Goal: Obtain resource: Obtain resource

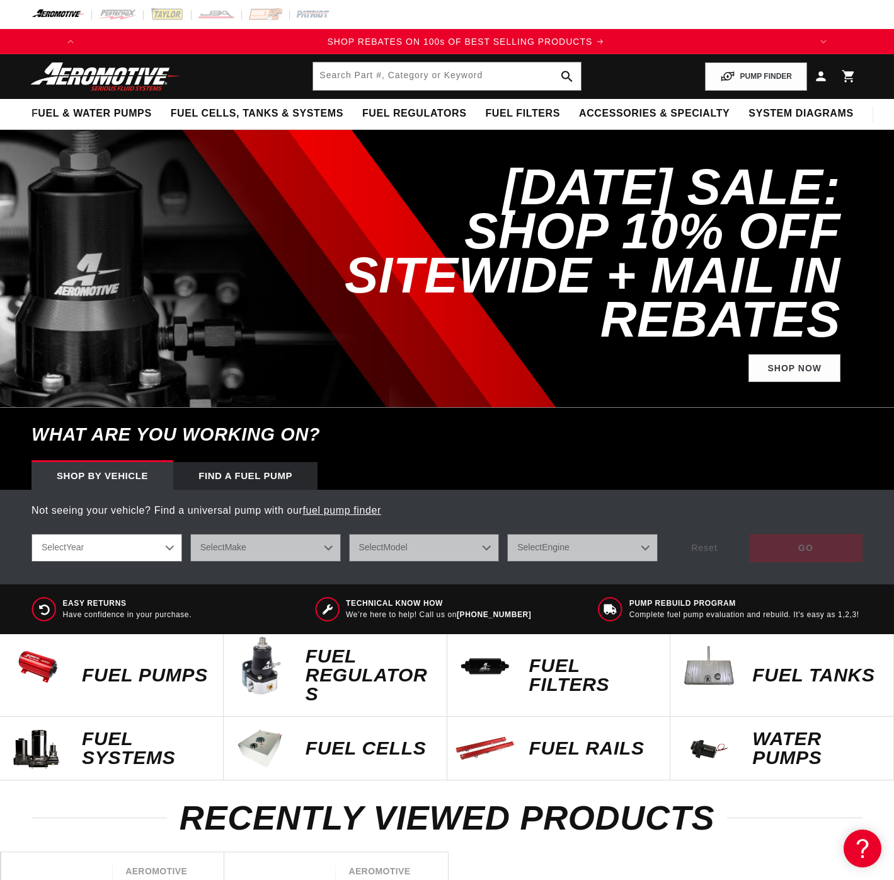
scroll to position [0, 715]
click at [395, 78] on input "text" at bounding box center [446, 76] width 267 height 28
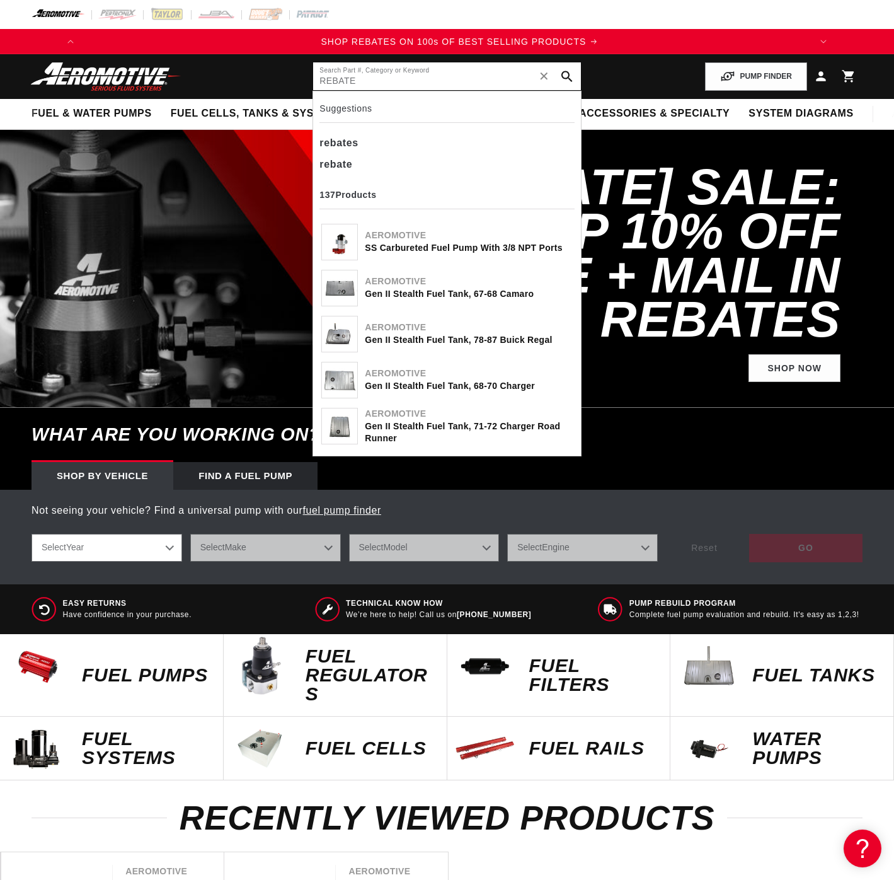
type input "REBATE"
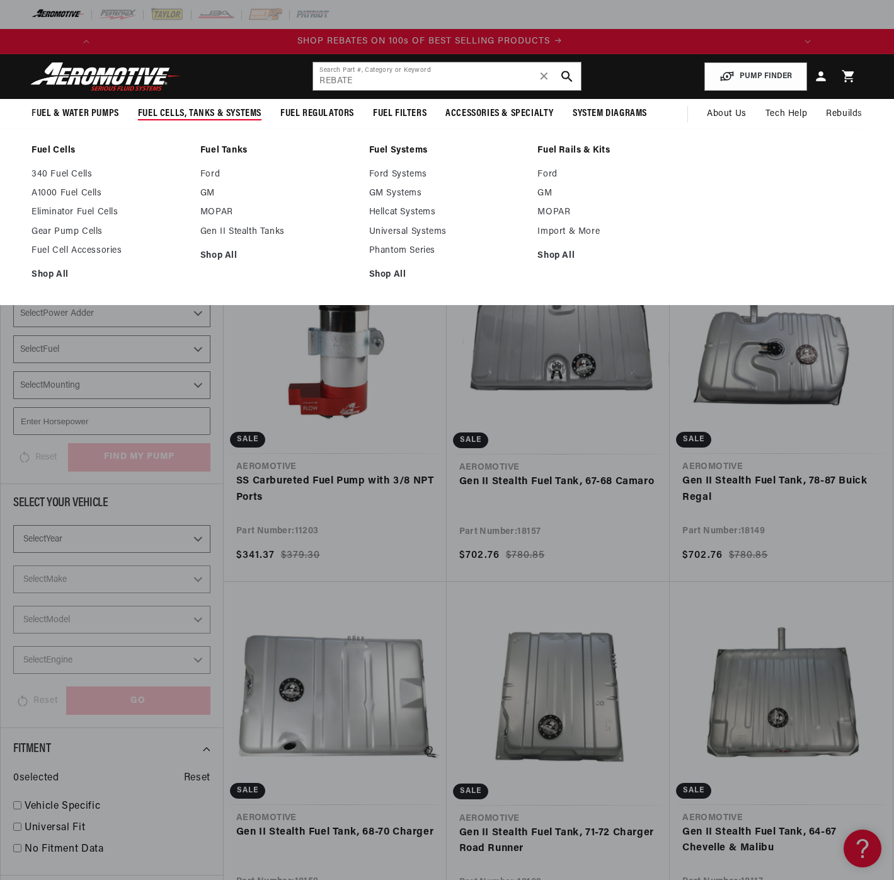
scroll to position [0, 715]
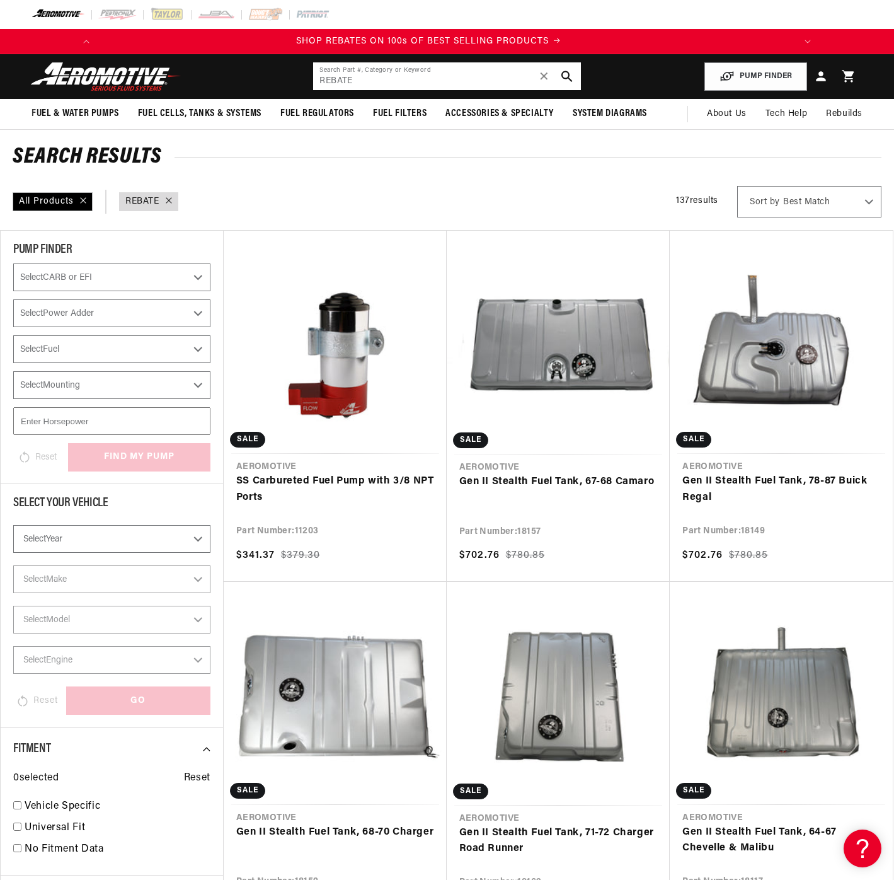
click at [390, 79] on input "REBATE" at bounding box center [446, 76] width 267 height 28
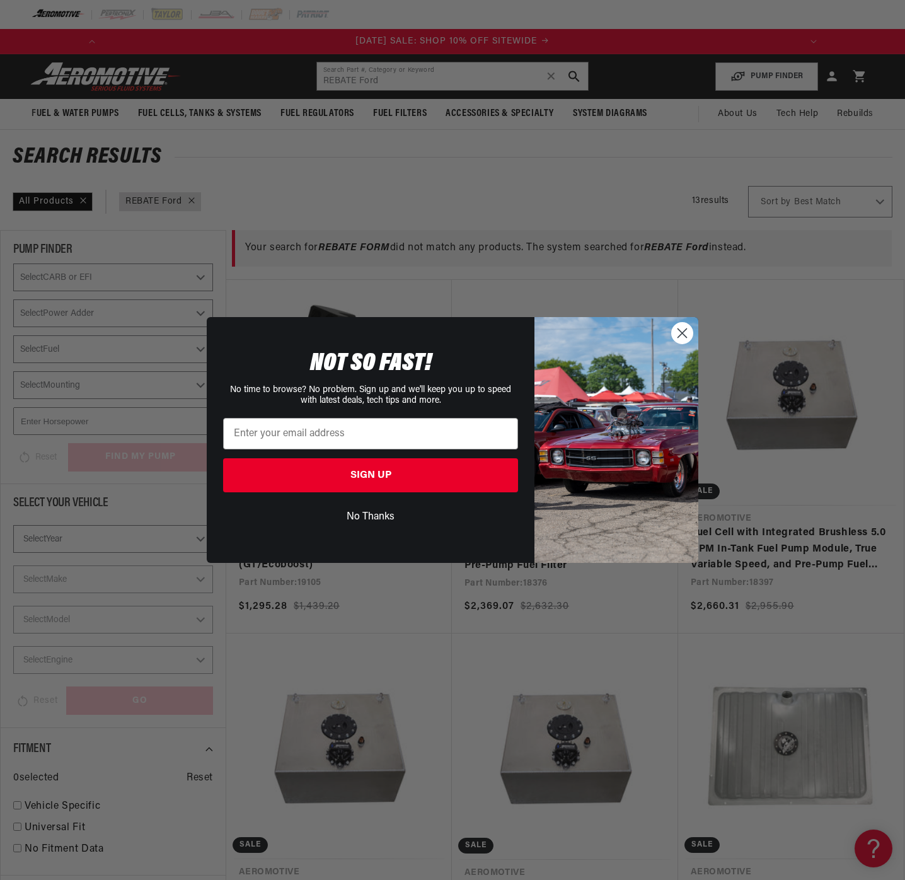
click at [683, 335] on circle "Close dialog" at bounding box center [682, 333] width 21 height 21
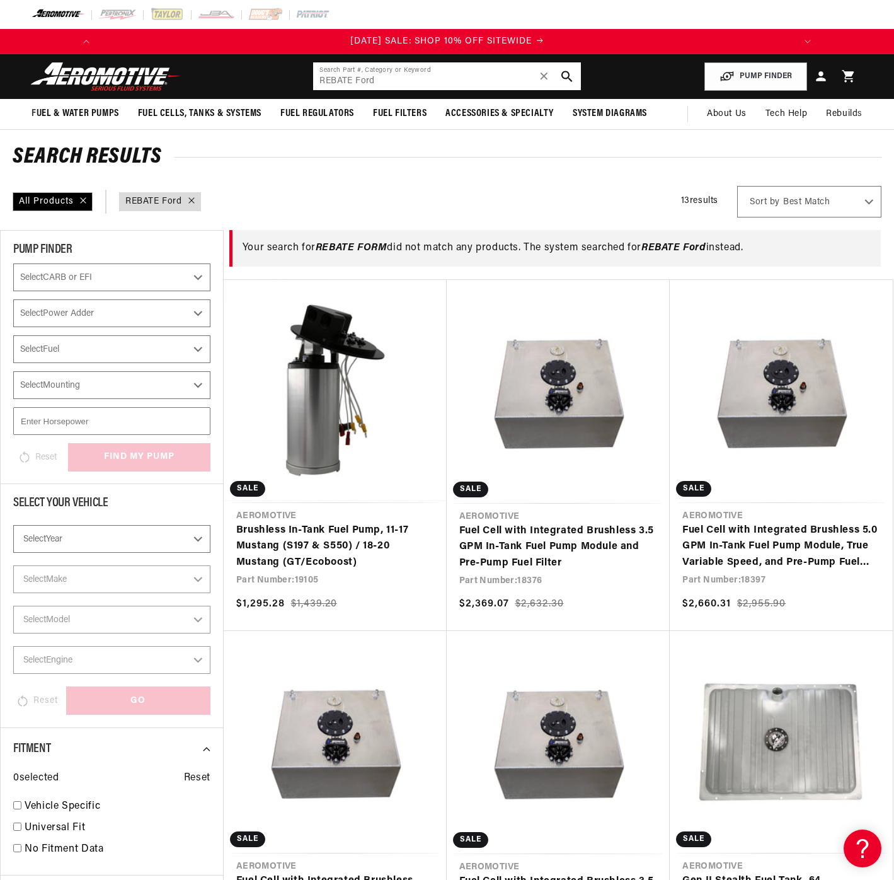
click at [401, 79] on input "REBATE Ford" at bounding box center [446, 76] width 267 height 28
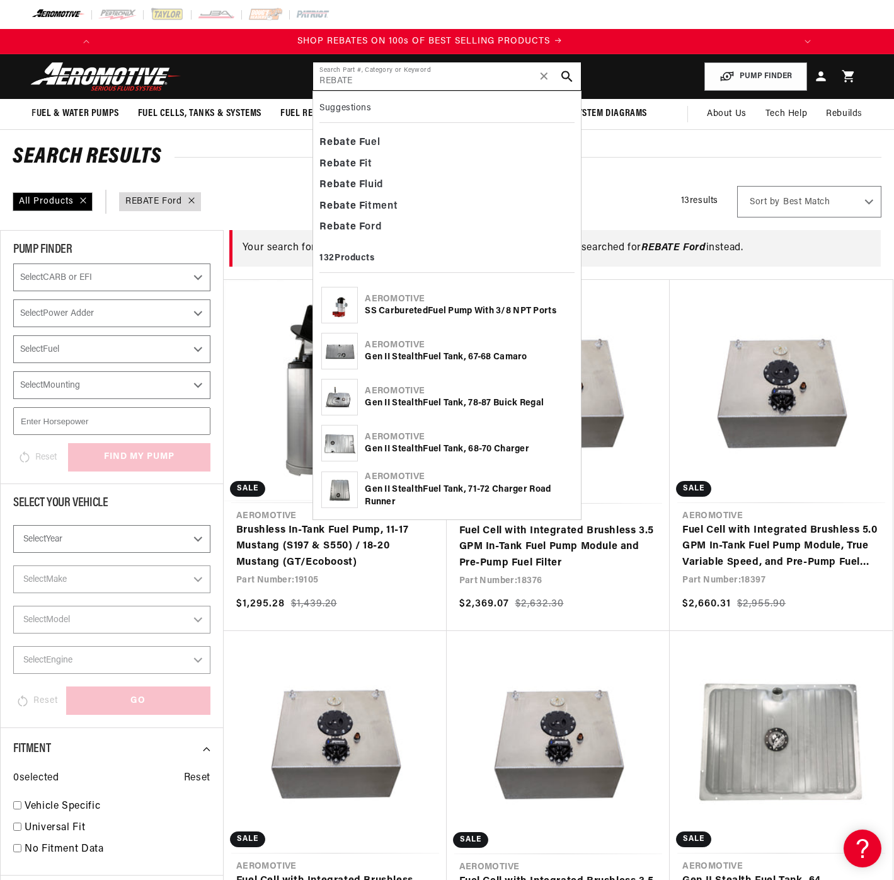
scroll to position [0, 715]
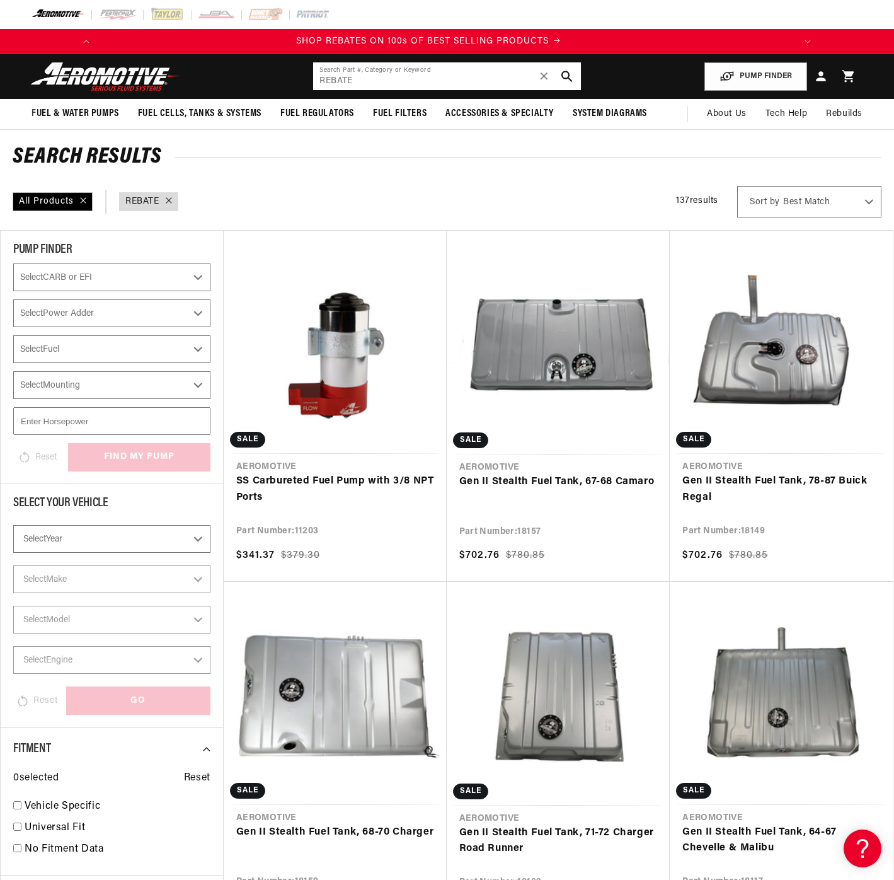
drag, startPoint x: 367, startPoint y: 79, endPoint x: 241, endPoint y: 71, distance: 125.7
click at [313, 71] on input "REBATE" at bounding box center [446, 76] width 267 height 28
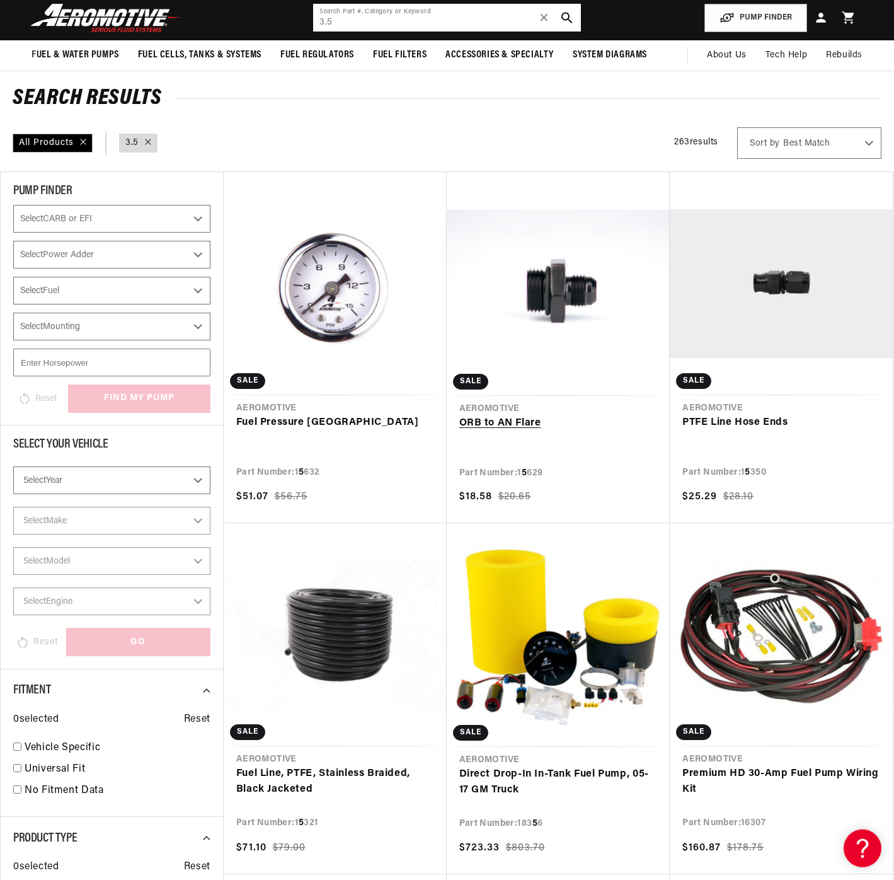
scroll to position [193, 0]
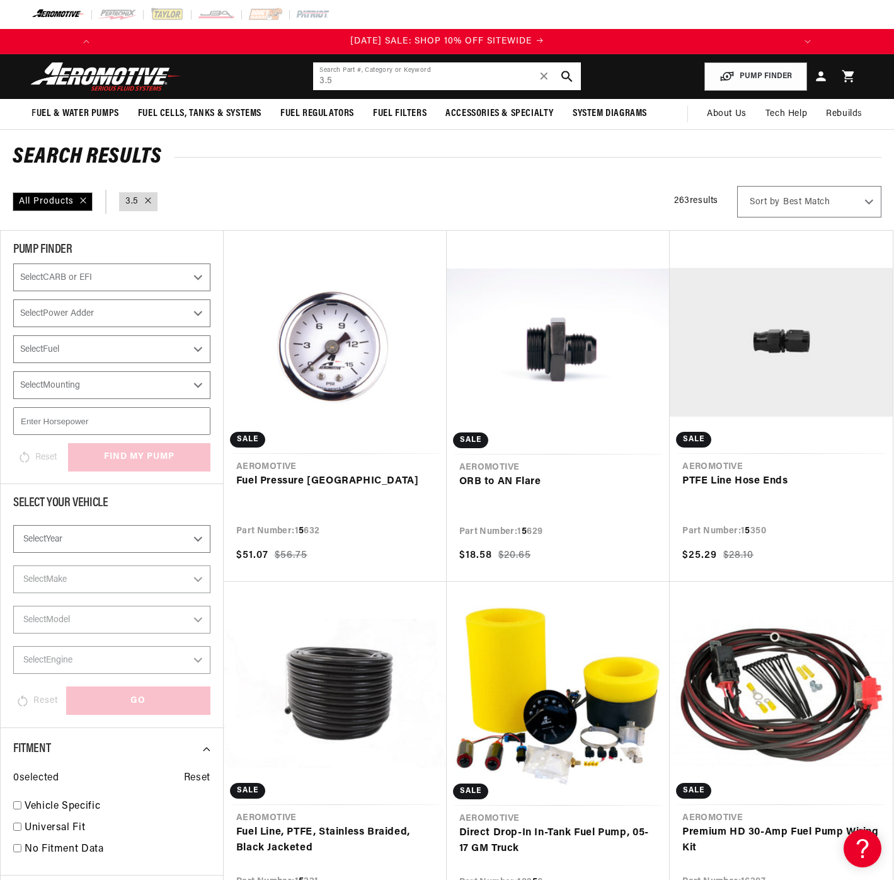
drag, startPoint x: 343, startPoint y: 81, endPoint x: 238, endPoint y: 73, distance: 105.0
click at [313, 73] on input "3.5" at bounding box center [446, 76] width 267 height 28
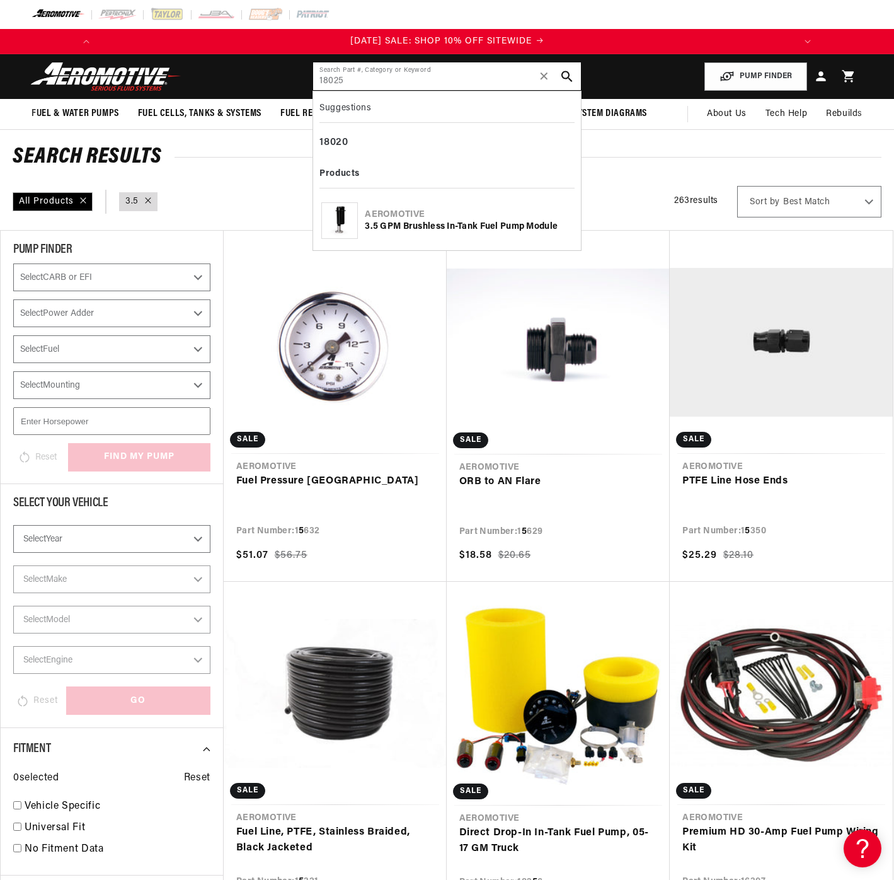
type input "18025"
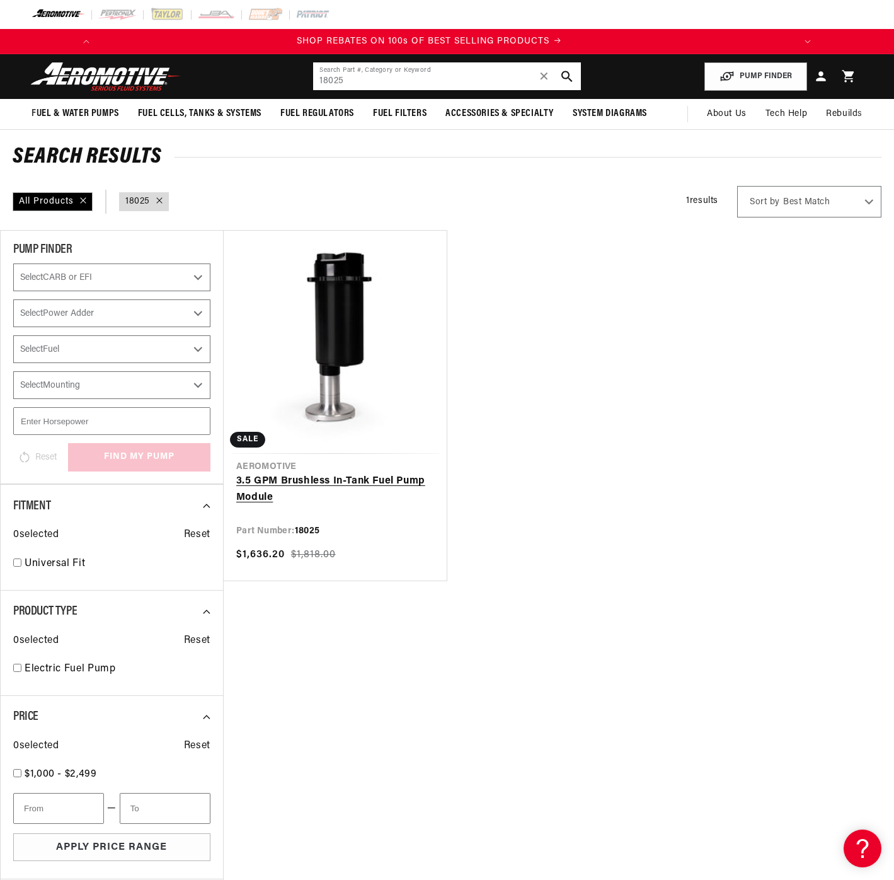
scroll to position [0, 715]
click at [340, 473] on link "3.5 GPM Brushless In-Tank Fuel Pump Module" at bounding box center [335, 489] width 198 height 32
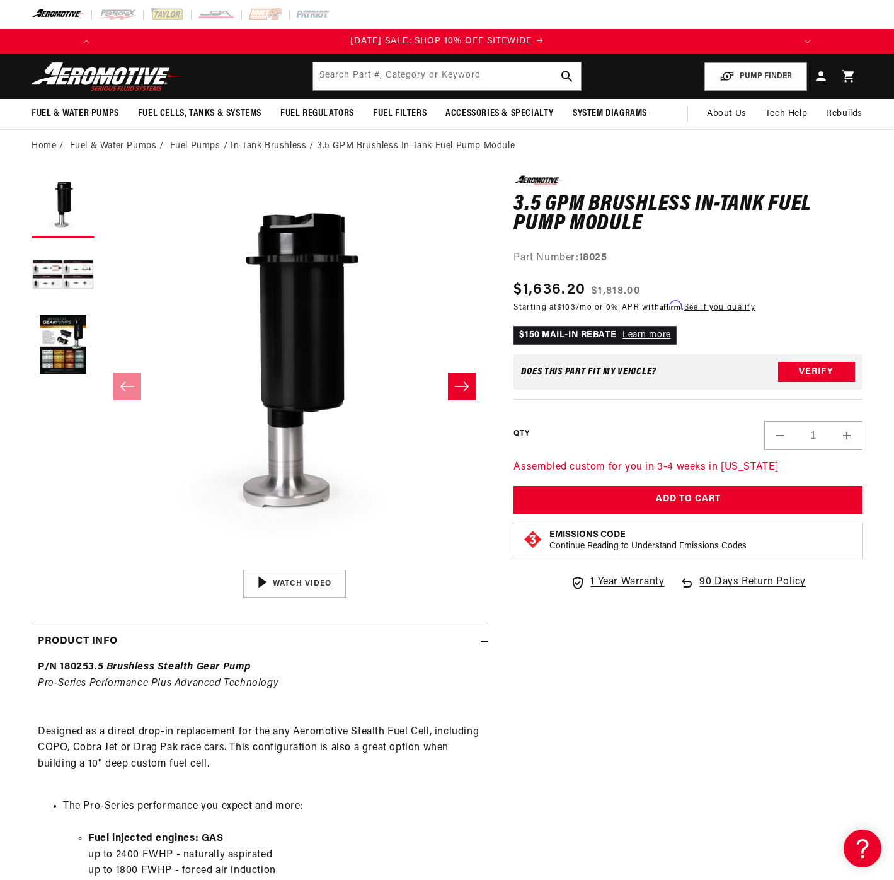
click at [646, 337] on link "Learn more" at bounding box center [647, 334] width 49 height 9
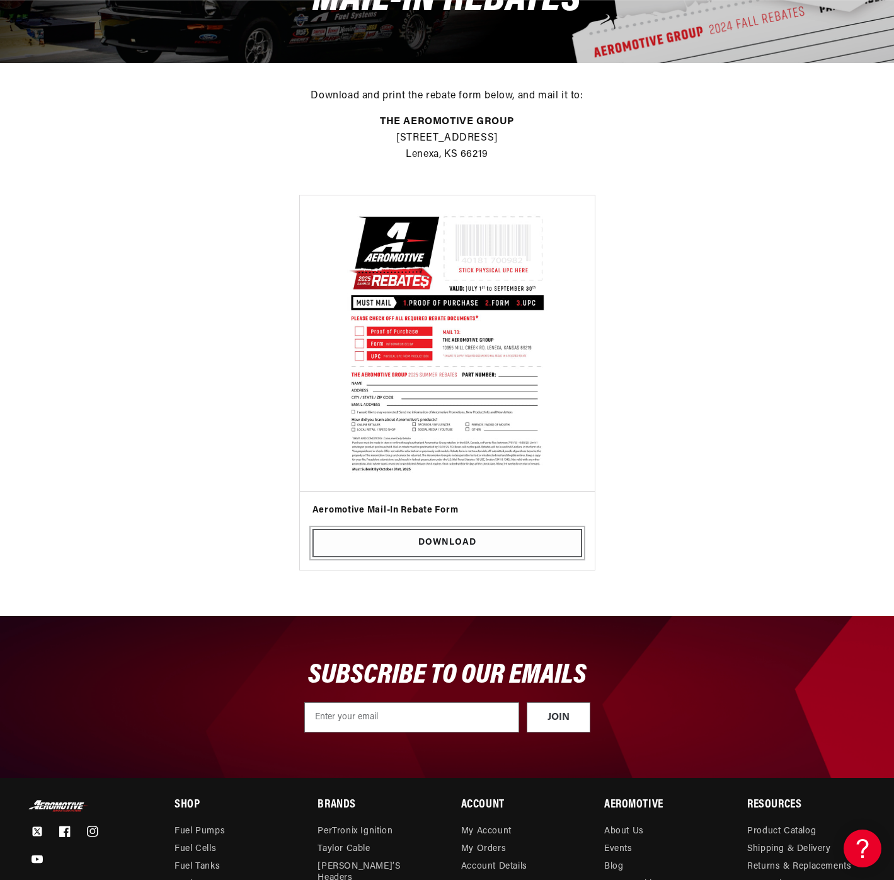
click at [436, 548] on link "Download" at bounding box center [448, 543] width 270 height 28
